Goal: Task Accomplishment & Management: Manage account settings

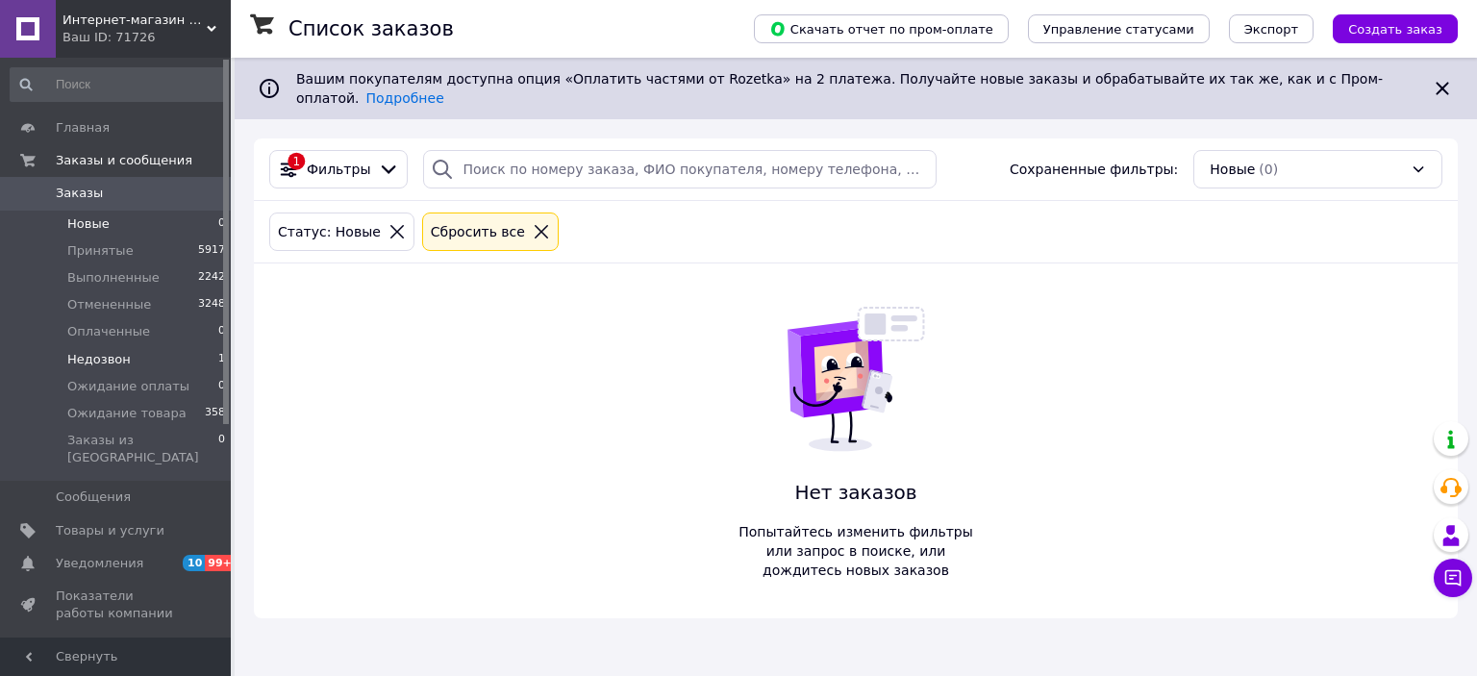
click at [95, 360] on span "Недозвон" at bounding box center [98, 359] width 63 height 17
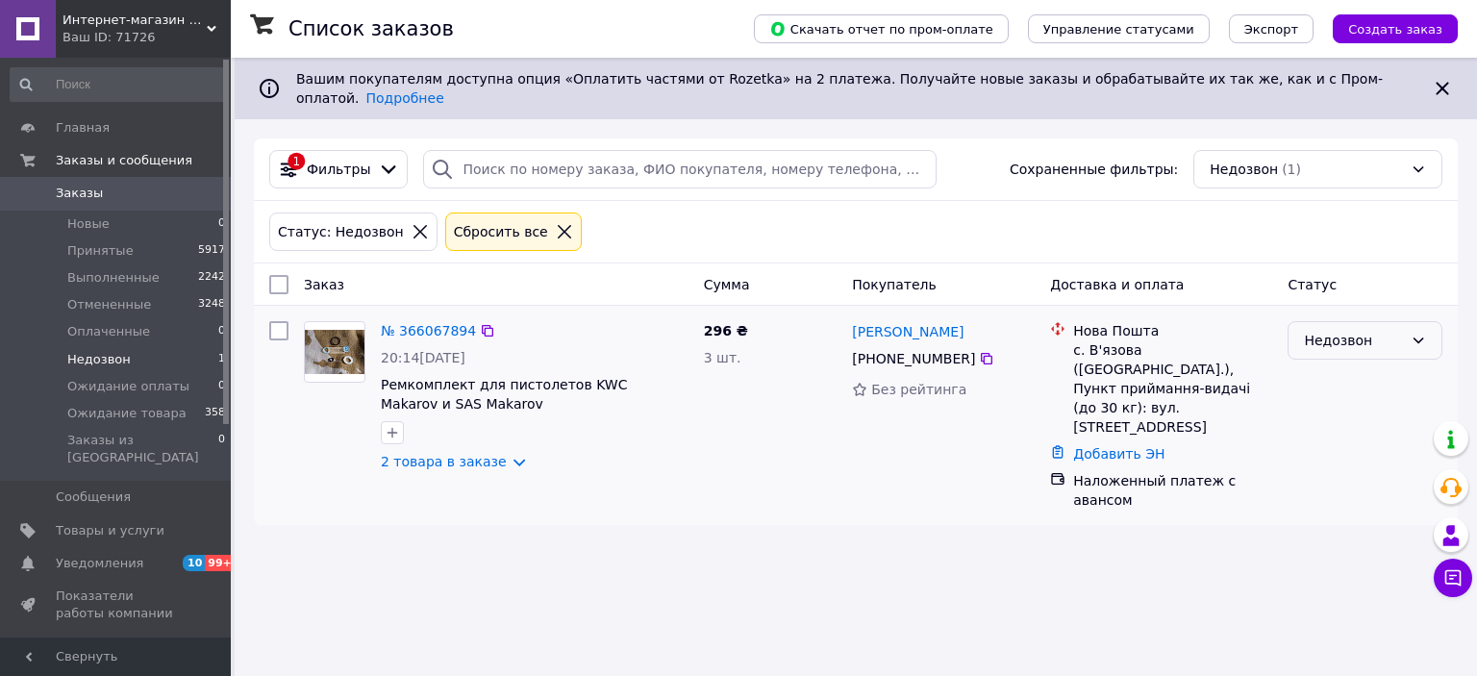
drag, startPoint x: 1367, startPoint y: 334, endPoint x: 1347, endPoint y: 341, distance: 21.6
click at [1366, 334] on div "Недозвон" at bounding box center [1353, 340] width 99 height 21
click at [1329, 364] on li "Принят" at bounding box center [1364, 366] width 153 height 35
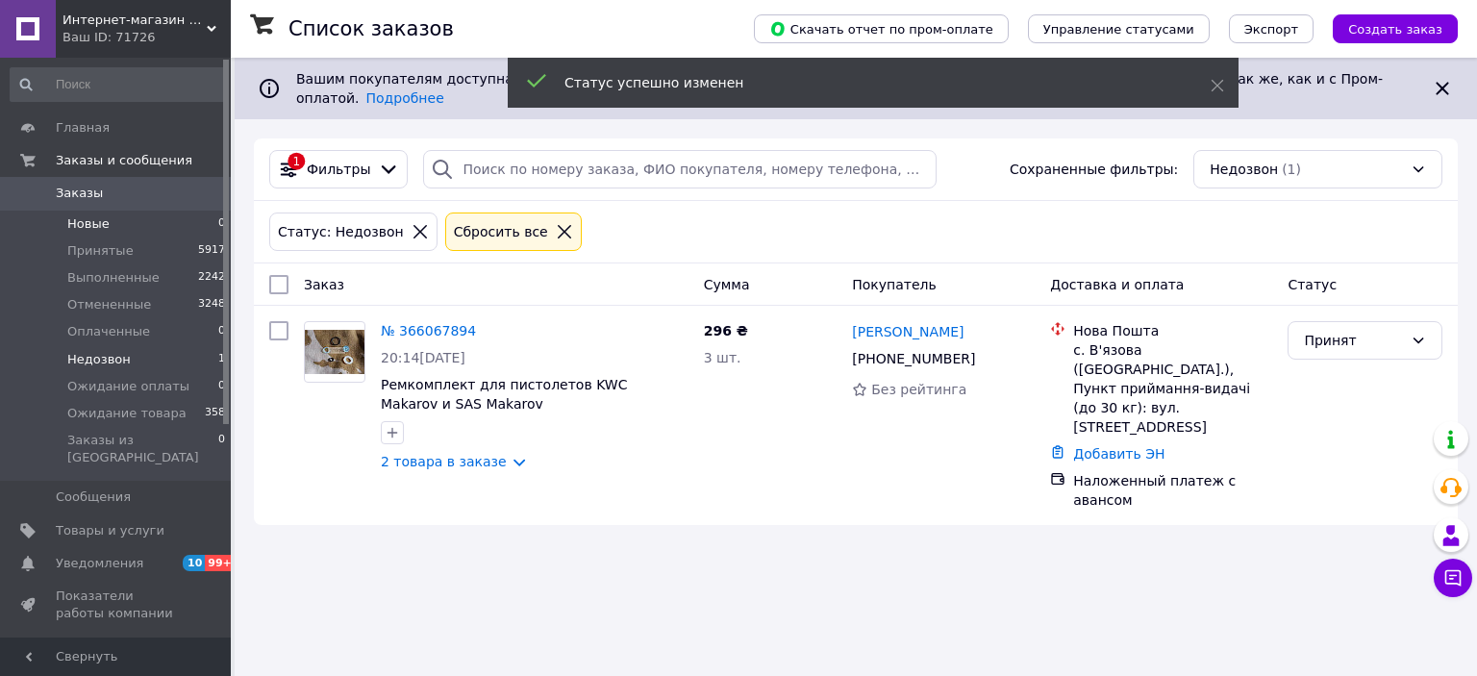
click at [111, 216] on li "Новые 0" at bounding box center [118, 224] width 236 height 27
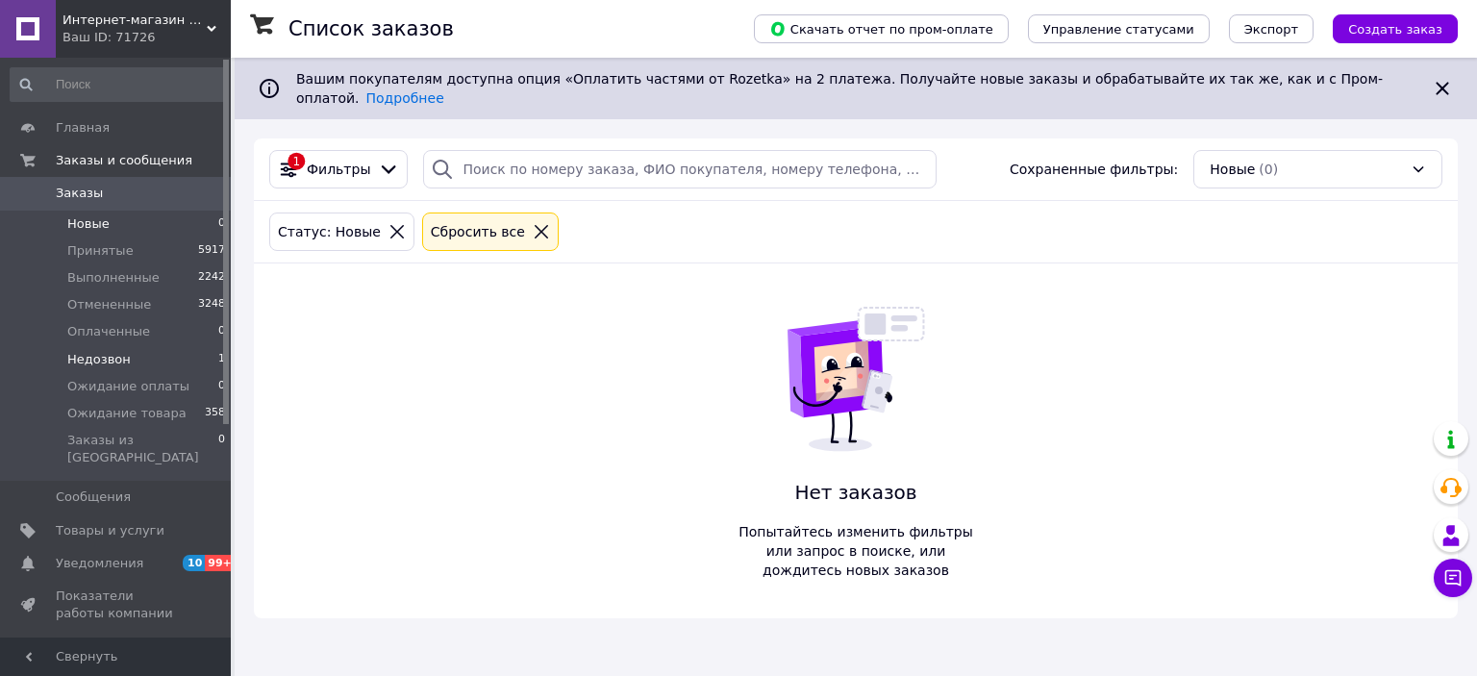
click at [135, 357] on li "Недозвон 1" at bounding box center [118, 359] width 236 height 27
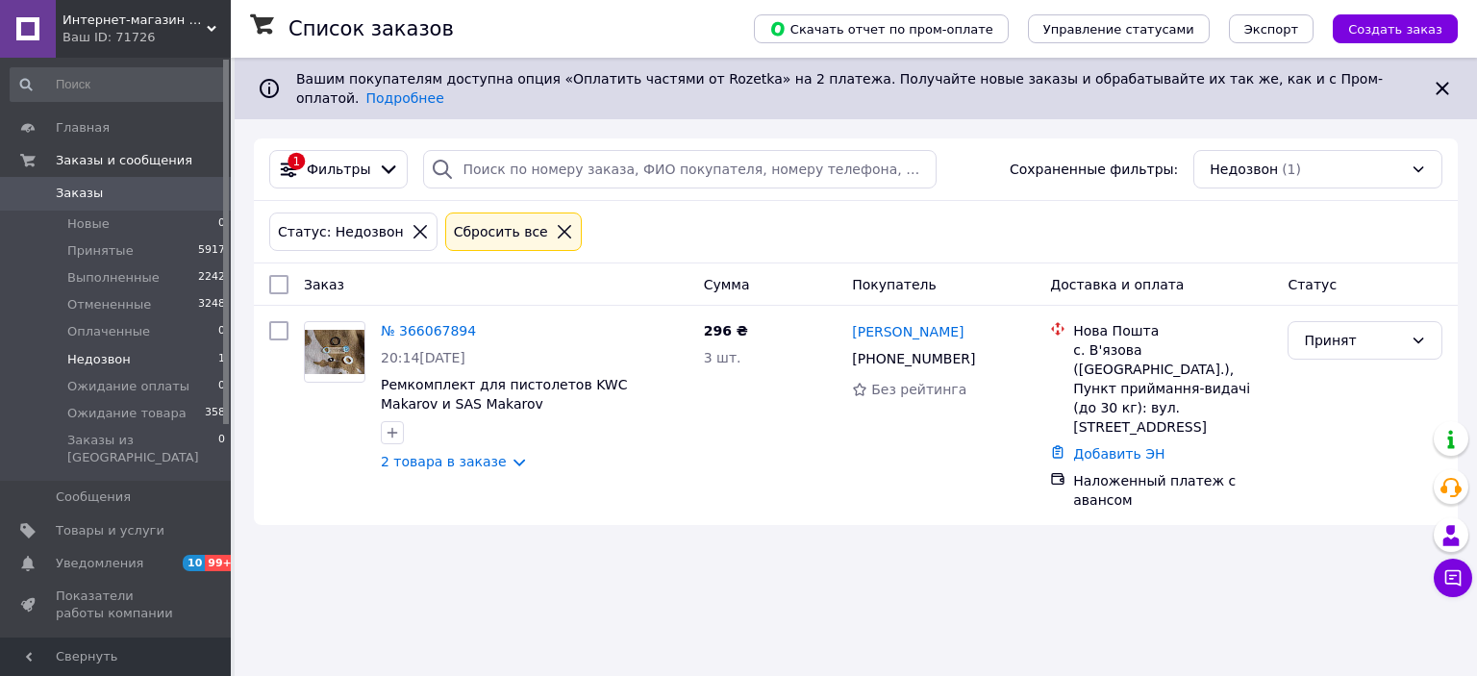
click at [92, 195] on span "Заказы" at bounding box center [79, 193] width 47 height 17
